Goal: Task Accomplishment & Management: Use online tool/utility

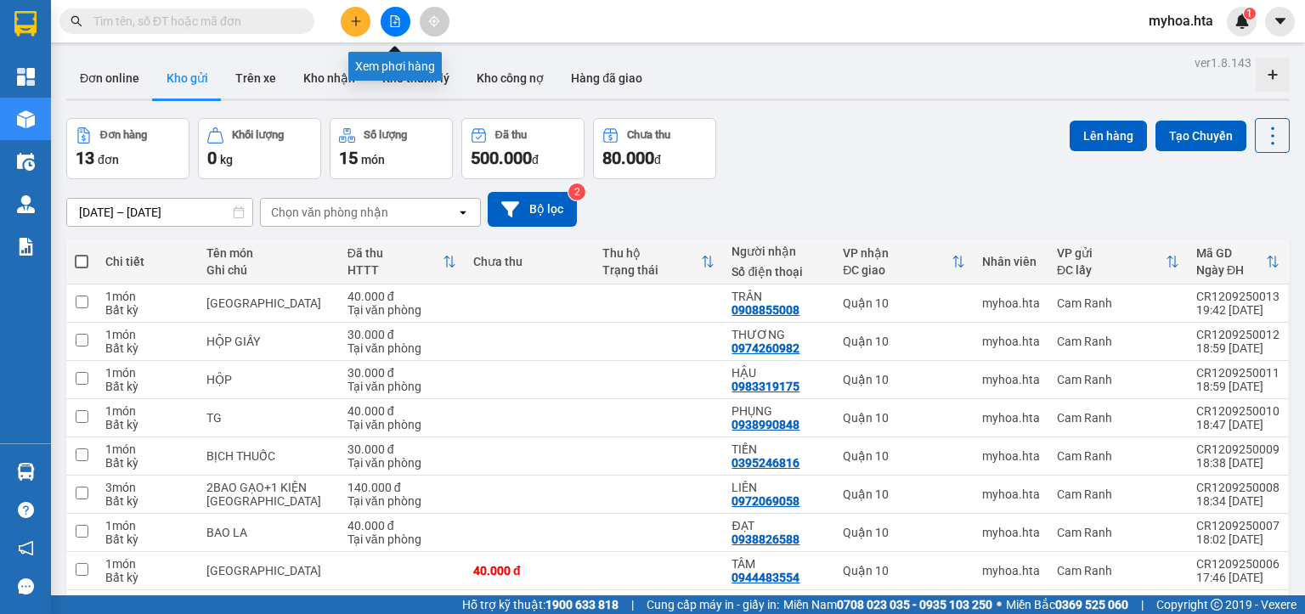
click at [394, 19] on icon "file-add" at bounding box center [395, 21] width 12 height 12
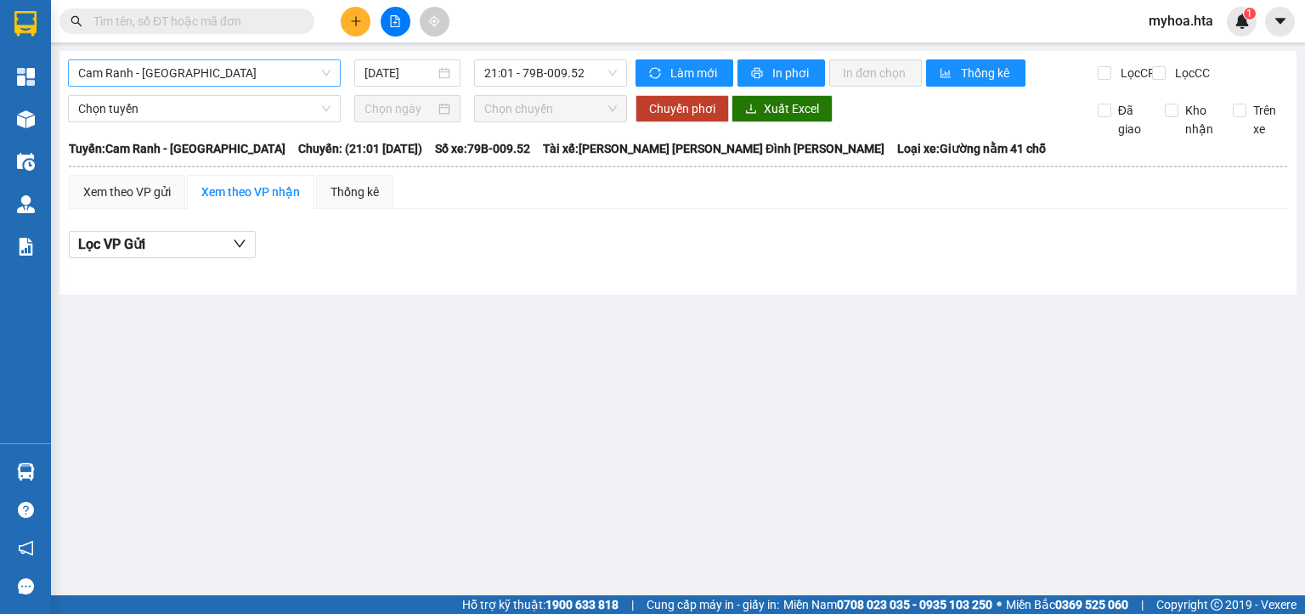
click at [254, 70] on span "Cam Ranh - [GEOGRAPHIC_DATA]" at bounding box center [204, 72] width 252 height 25
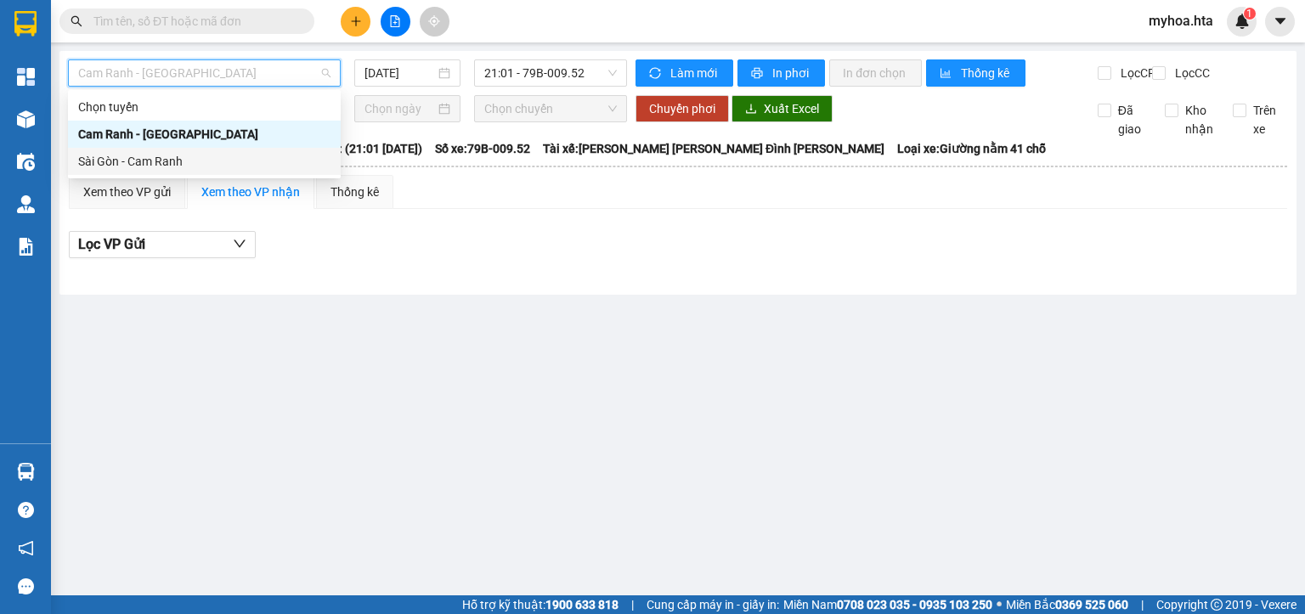
click at [237, 167] on div "Sài Gòn - Cam Ranh" at bounding box center [204, 161] width 252 height 19
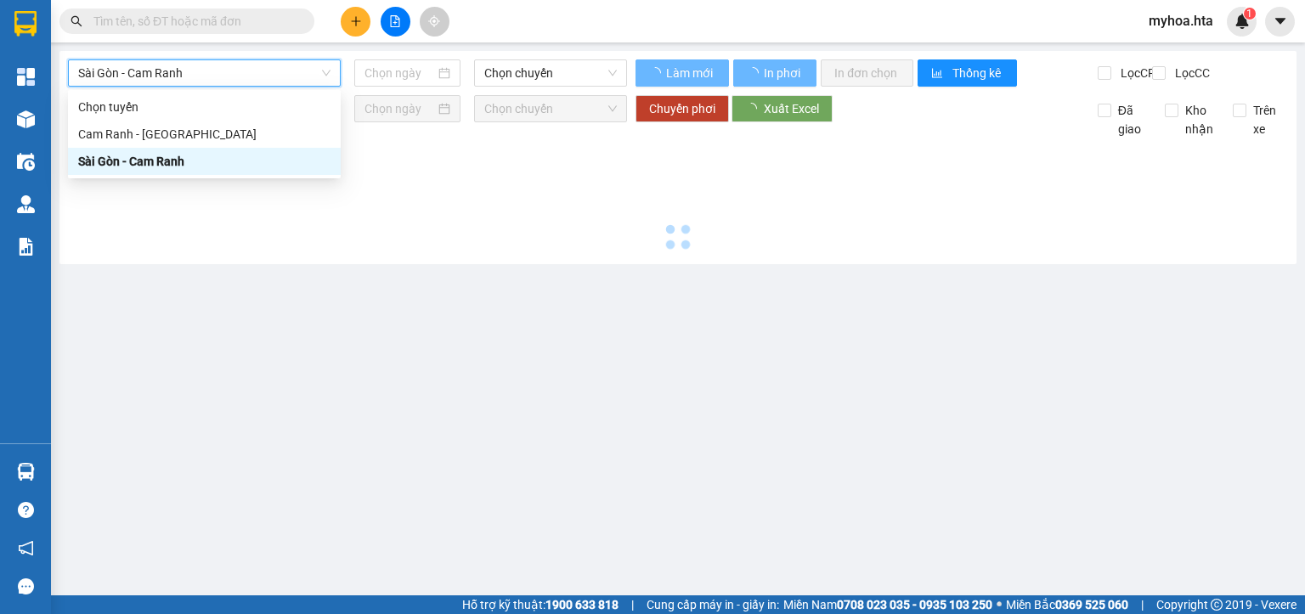
type input "[DATE]"
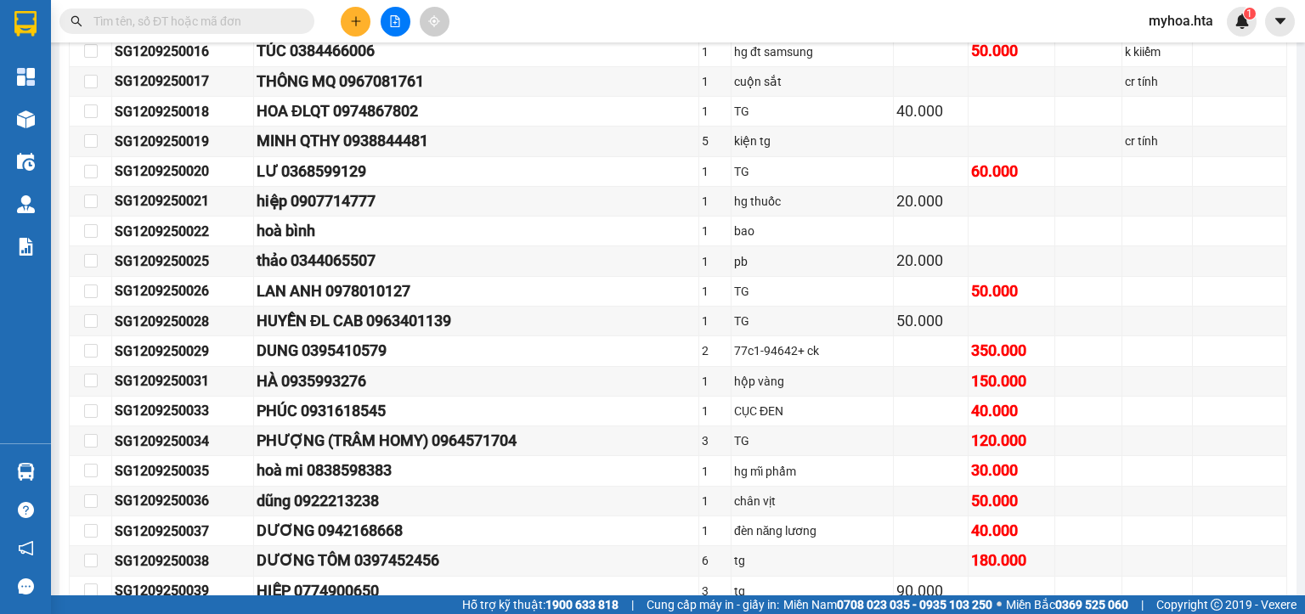
scroll to position [1135, 0]
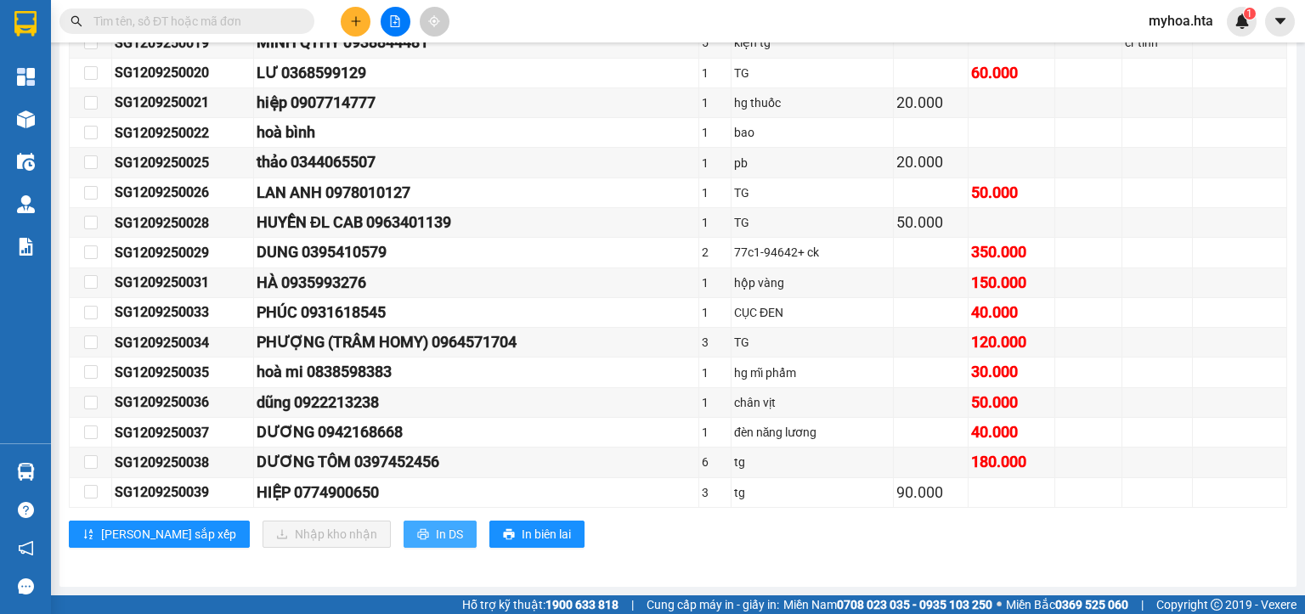
click at [417, 535] on icon "printer" at bounding box center [422, 534] width 11 height 11
click at [404, 528] on button "In DS" at bounding box center [440, 534] width 73 height 27
